Goal: Complete application form: Complete application form

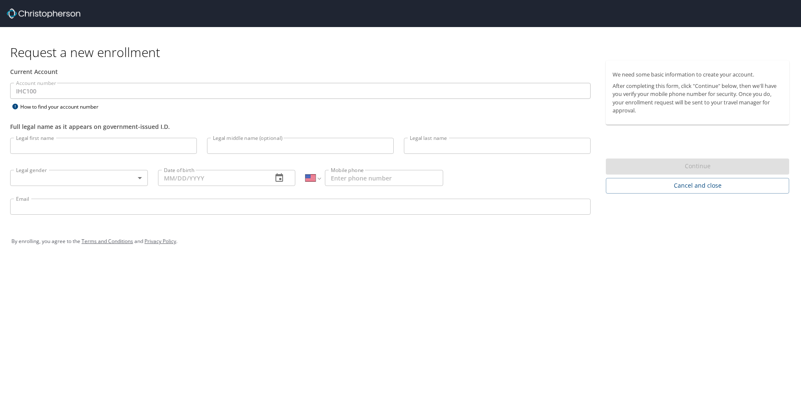
select select "US"
click at [76, 141] on input "Legal first name" at bounding box center [103, 146] width 187 height 16
type input "[PERSON_NAME]"
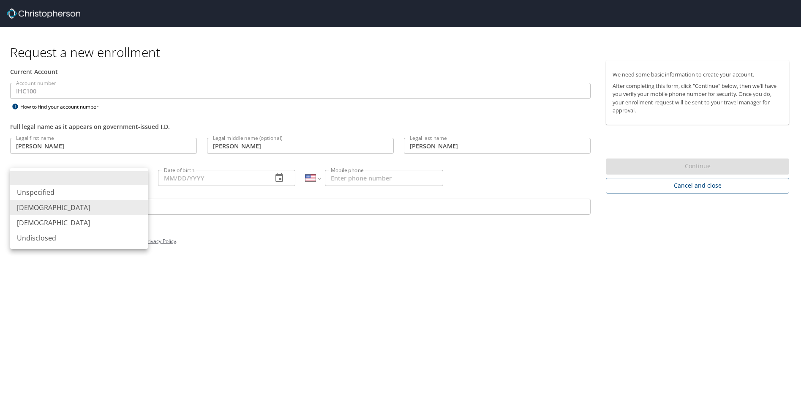
type input "[DEMOGRAPHIC_DATA]"
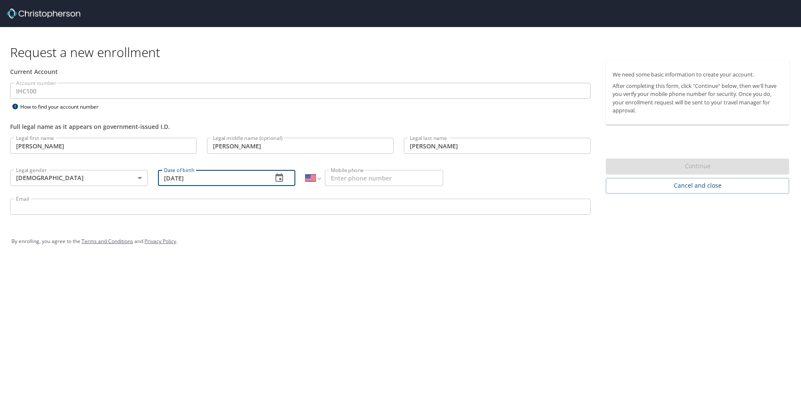
type input "[DATE]"
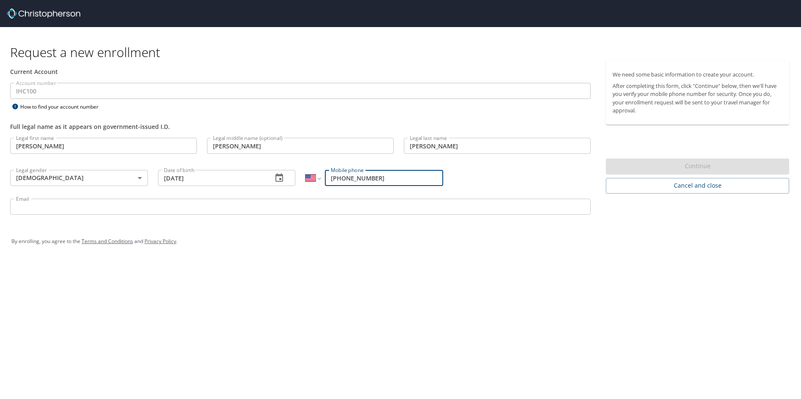
type input "[PHONE_NUMBER]"
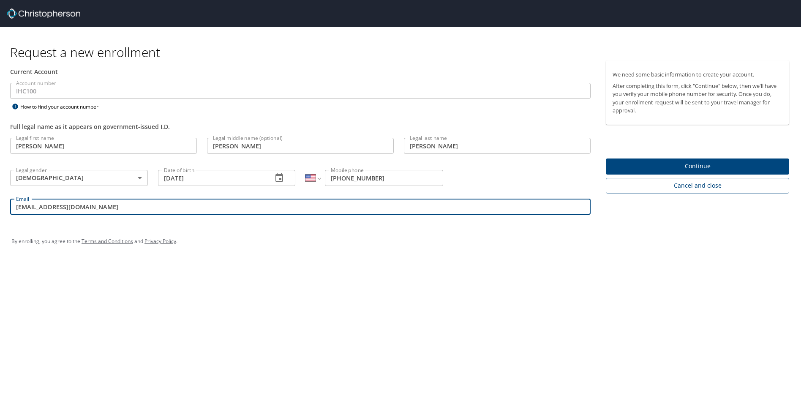
type input "[EMAIL_ADDRESS][DOMAIN_NAME]"
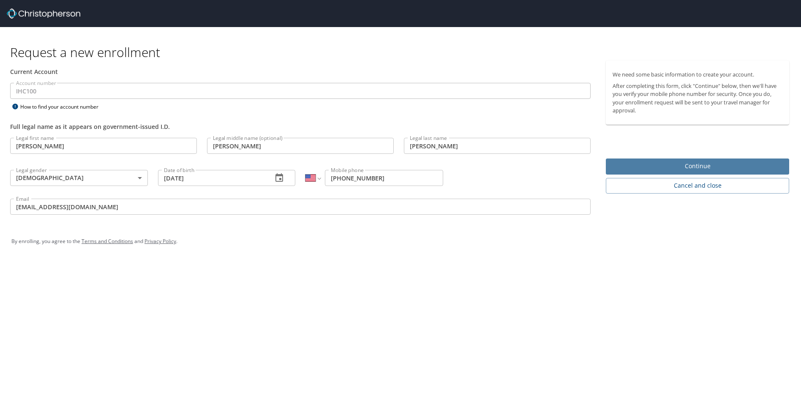
click at [677, 163] on span "Continue" at bounding box center [698, 166] width 170 height 11
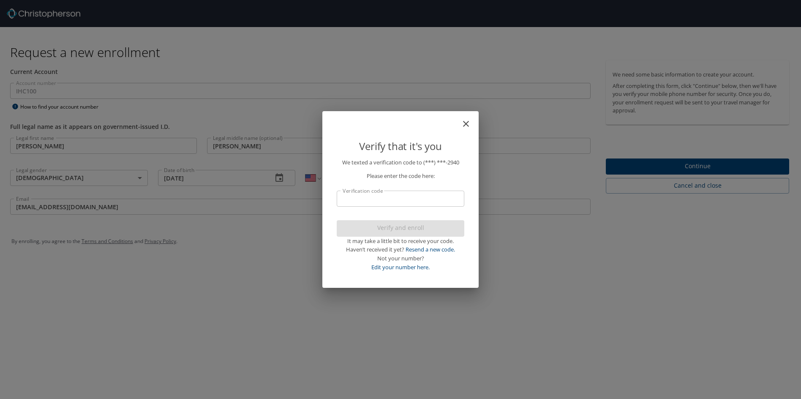
click at [429, 198] on input "Verification code" at bounding box center [401, 199] width 128 height 16
click at [390, 196] on input "Verification code" at bounding box center [401, 199] width 128 height 16
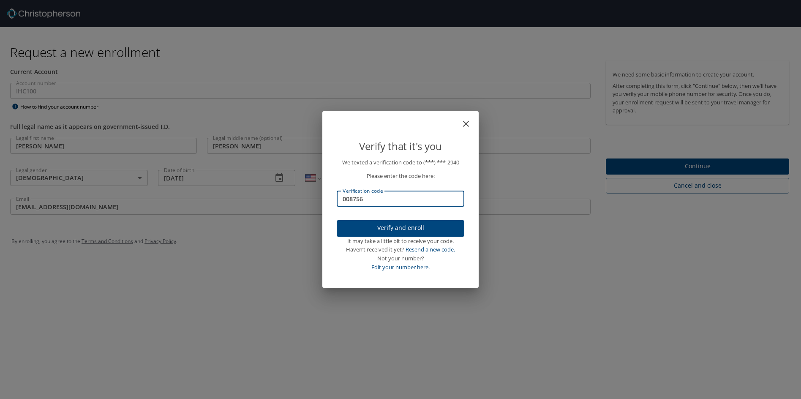
type input "008756"
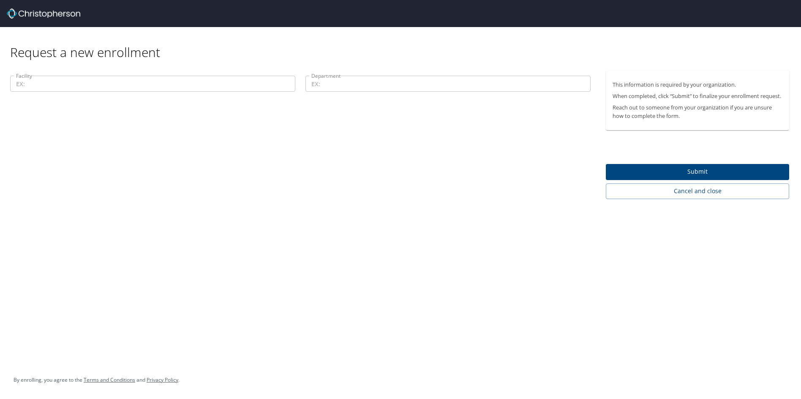
click at [140, 92] on p at bounding box center [152, 93] width 285 height 2
click at [135, 87] on input "Facility" at bounding box center [152, 84] width 285 height 16
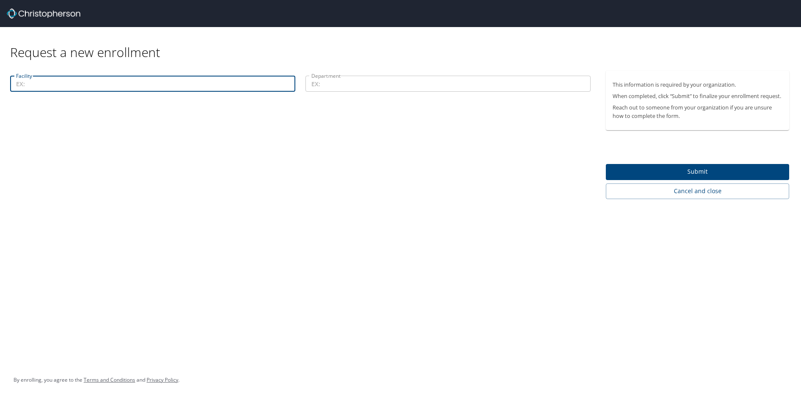
type input "M"
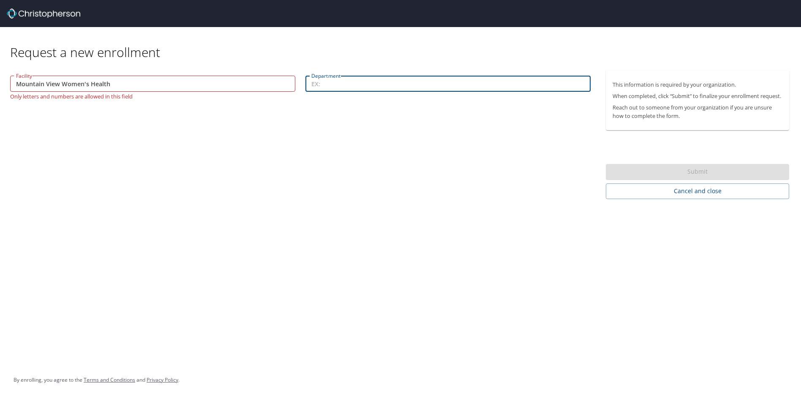
click at [135, 87] on input "Mountain View Women's Health" at bounding box center [152, 84] width 285 height 16
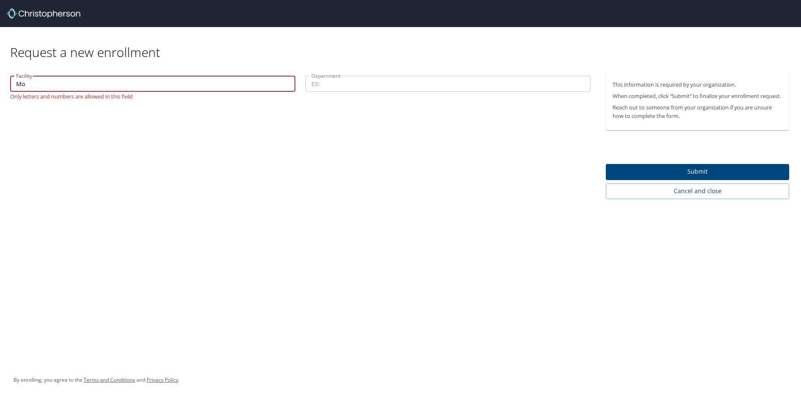
type input "M"
type input "Red Rock Womens Health"
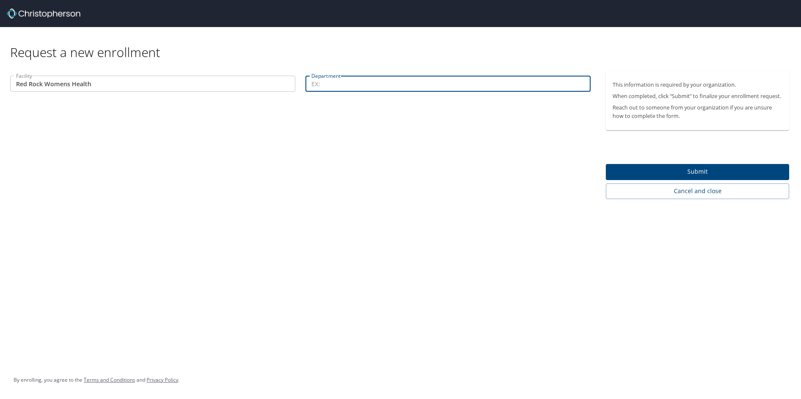
type input "W"
type input "[MEDICAL_DATA]"
click at [620, 170] on span "Submit" at bounding box center [698, 172] width 170 height 11
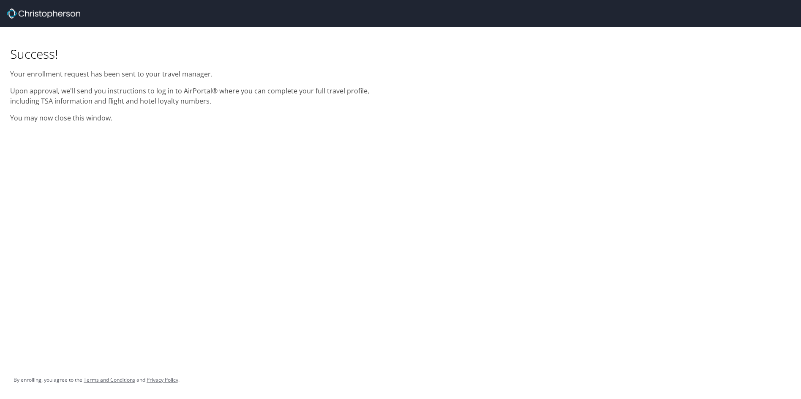
click at [113, 116] on p "You may now close this window." at bounding box center [200, 118] width 380 height 10
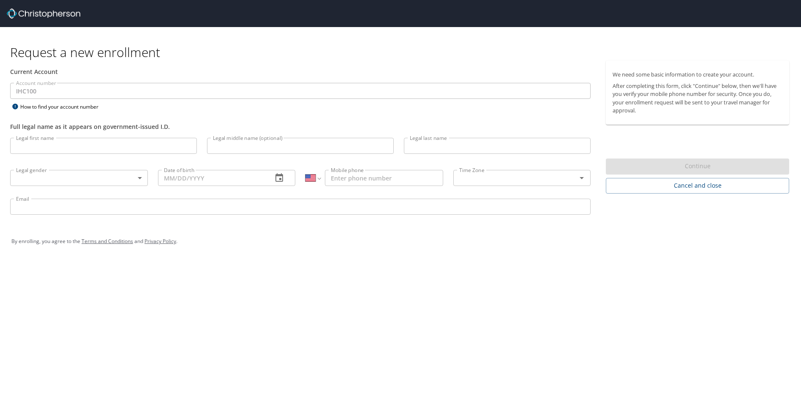
select select "US"
click at [50, 150] on input "Legal first name" at bounding box center [103, 146] width 187 height 16
type input "[PERSON_NAME]"
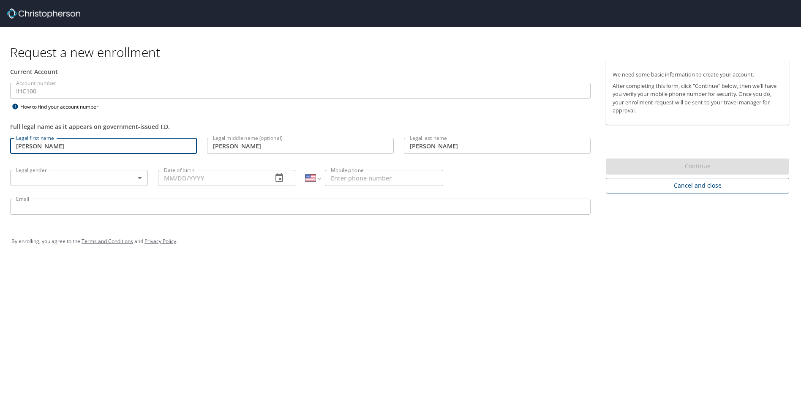
type input "[DATE]"
type input "[PHONE_NUMBER]"
click at [147, 207] on input "[EMAIL_ADDRESS][DOMAIN_NAME]" at bounding box center [300, 207] width 581 height 16
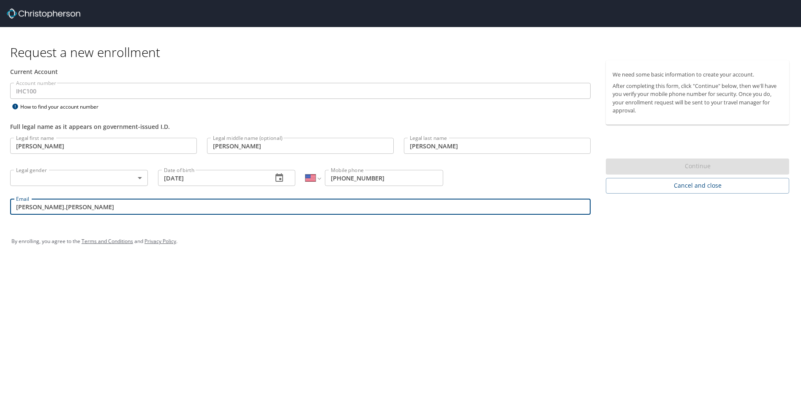
type input "javier.gonzalez@imail.org"
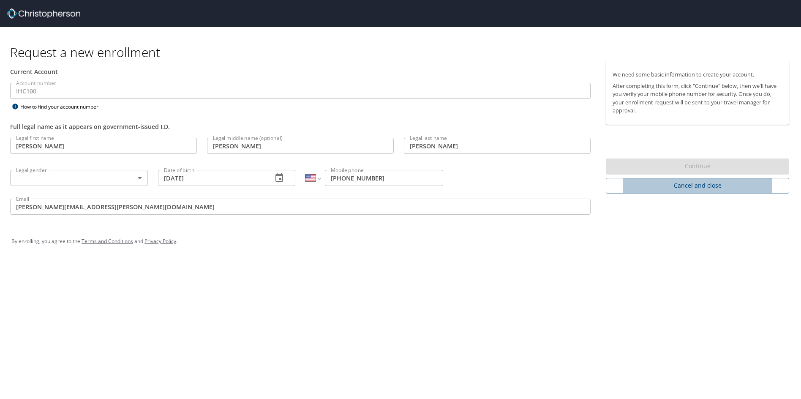
click at [597, 276] on div "Request a new enrollment Current Account Account number IHC100 Account number H…" at bounding box center [400, 199] width 801 height 399
click at [109, 206] on input "javier.gonzalez@imail.org" at bounding box center [300, 207] width 581 height 16
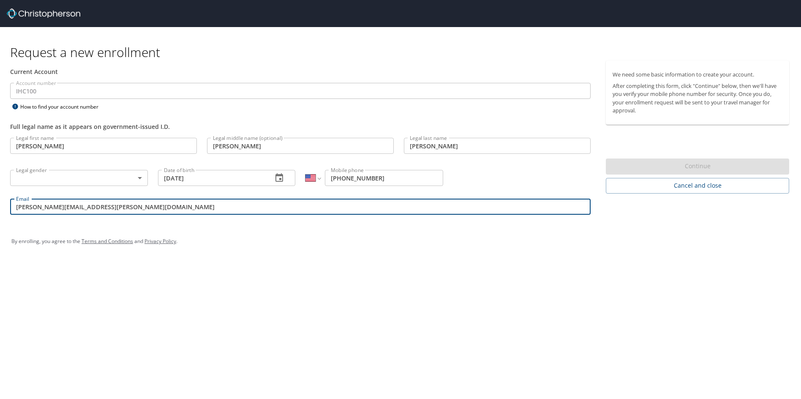
click at [141, 181] on body "Request a new enrollment Current Account Account number IHC100 Account number H…" at bounding box center [400, 199] width 801 height 399
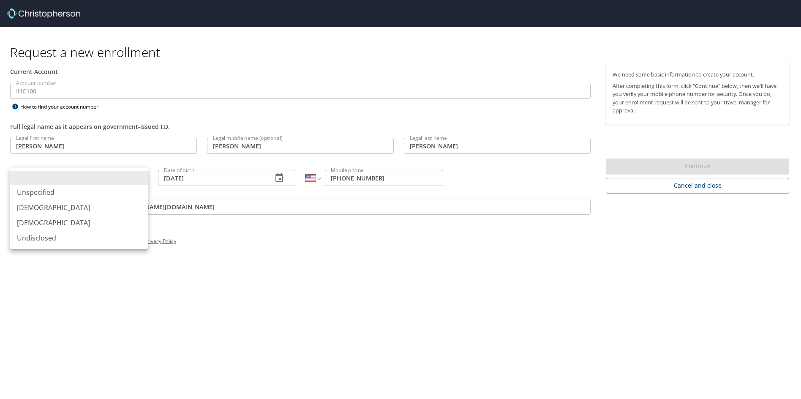
click at [49, 209] on li "[DEMOGRAPHIC_DATA]" at bounding box center [79, 207] width 138 height 15
type input "[DEMOGRAPHIC_DATA]"
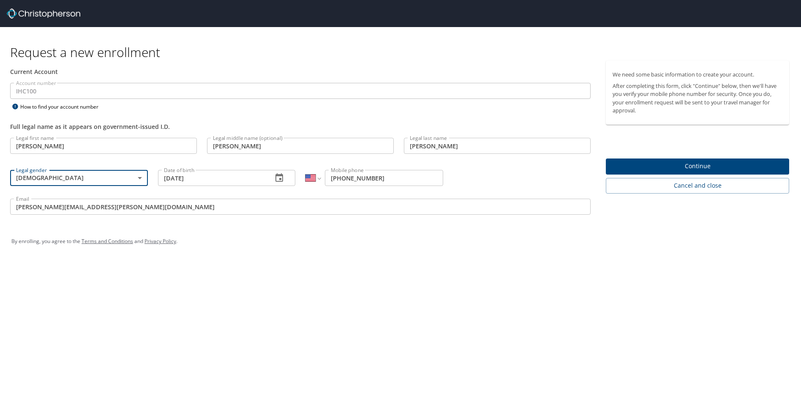
click at [408, 292] on div "Request a new enrollment Current Account Account number IHC100 Account number H…" at bounding box center [400, 199] width 801 height 399
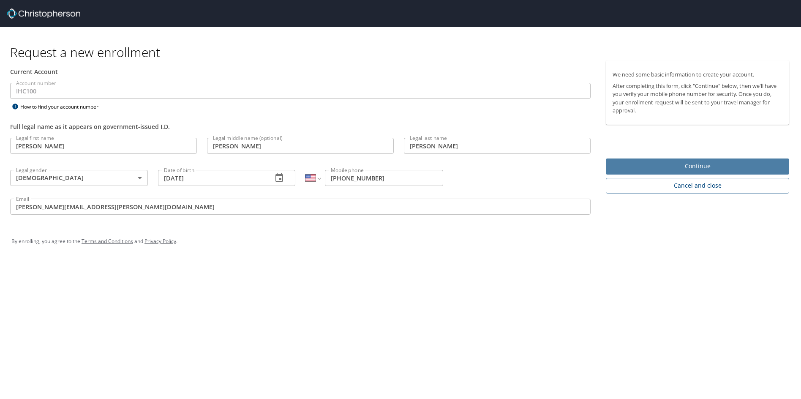
click at [713, 162] on span "Continue" at bounding box center [698, 166] width 170 height 11
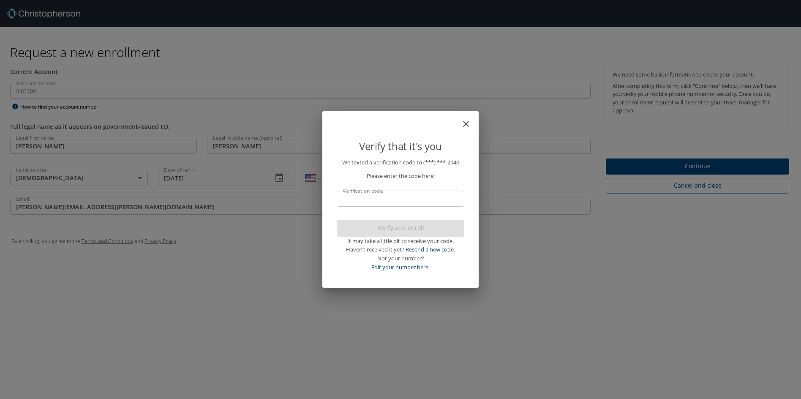
click at [426, 201] on input "Verification code" at bounding box center [401, 199] width 128 height 16
type input "591750"
